Goal: Task Accomplishment & Management: Complete application form

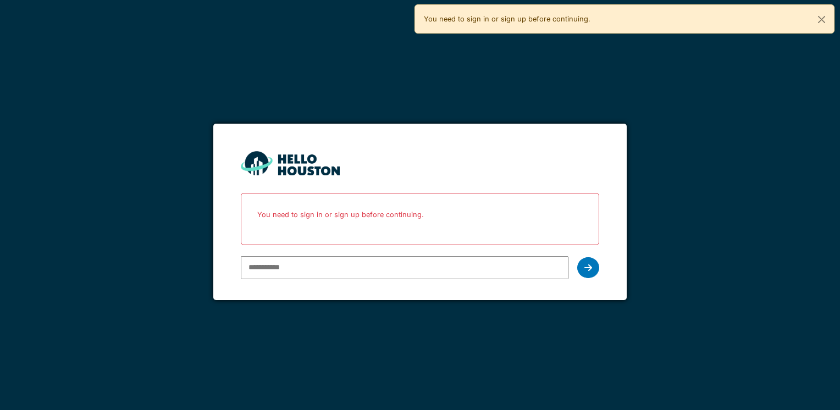
click at [374, 264] on input "email" at bounding box center [404, 267] width 327 height 23
type input "**********"
click at [593, 269] on div at bounding box center [588, 267] width 22 height 21
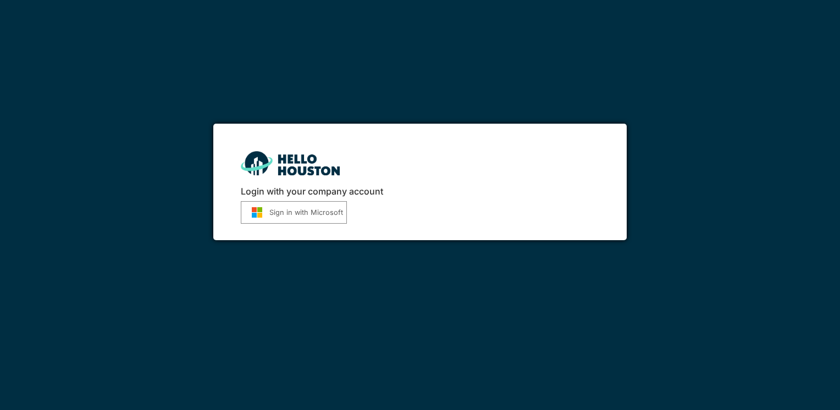
click at [317, 217] on button "Sign in with Microsoft" at bounding box center [294, 212] width 106 height 23
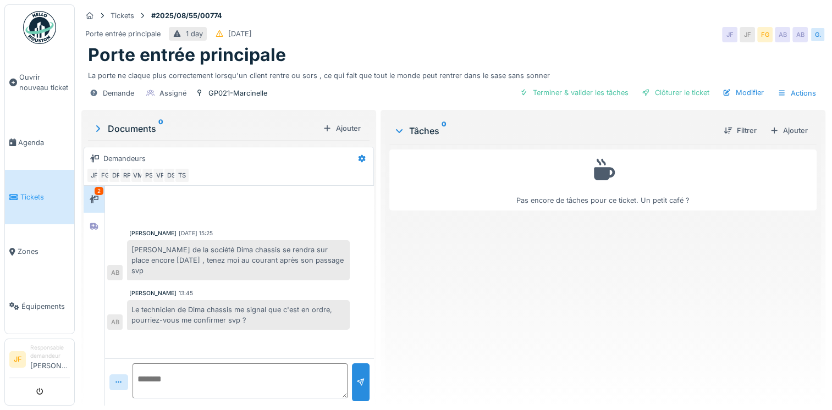
scroll to position [8, 0]
click at [264, 384] on textarea at bounding box center [239, 380] width 215 height 35
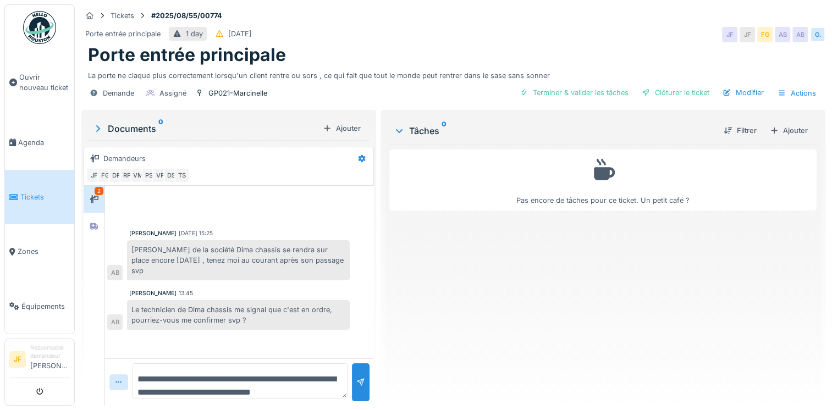
scroll to position [13, 0]
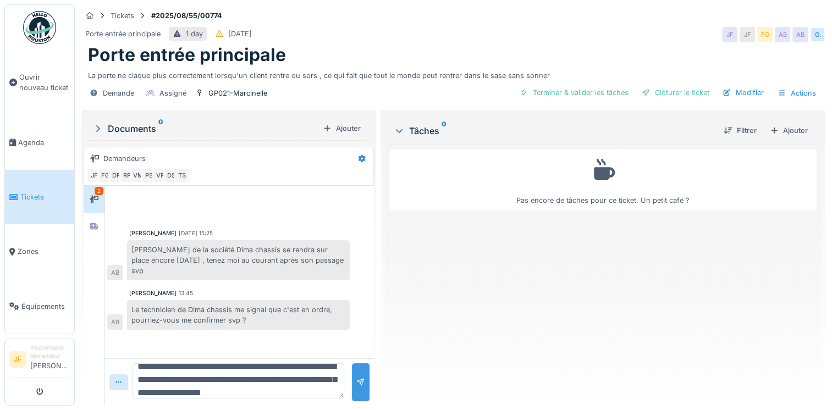
type textarea "**********"
click at [357, 377] on div at bounding box center [360, 382] width 9 height 10
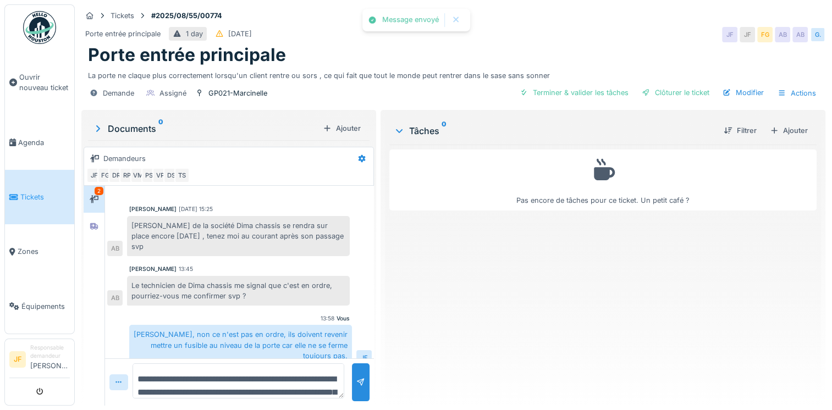
scroll to position [24, 0]
click at [92, 196] on div at bounding box center [94, 199] width 16 height 14
click at [50, 97] on link "Ouvrir nouveau ticket" at bounding box center [39, 82] width 69 height 65
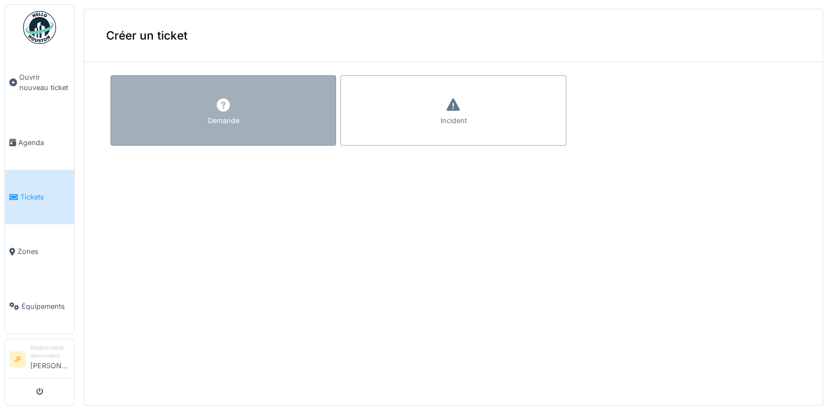
click at [187, 123] on div "Demande" at bounding box center [222, 110] width 225 height 70
